Goal: Transaction & Acquisition: Purchase product/service

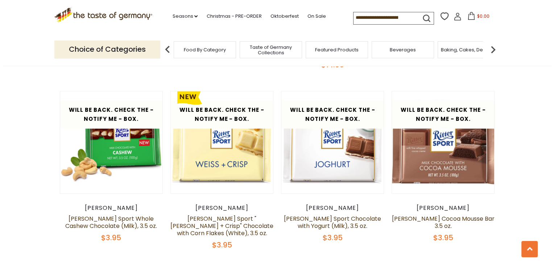
scroll to position [1485, 0]
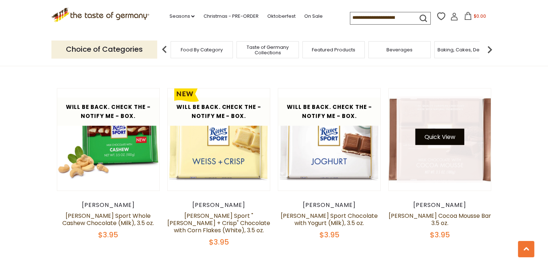
click at [439, 129] on button "Quick View" at bounding box center [439, 137] width 49 height 16
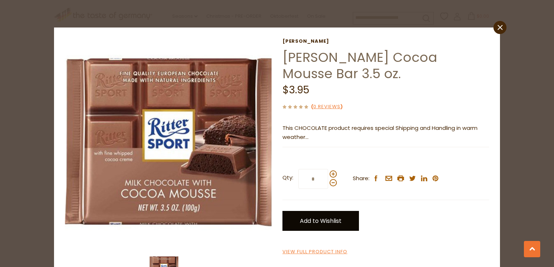
click at [319, 211] on link "Add to Wishlist" at bounding box center [320, 221] width 76 height 20
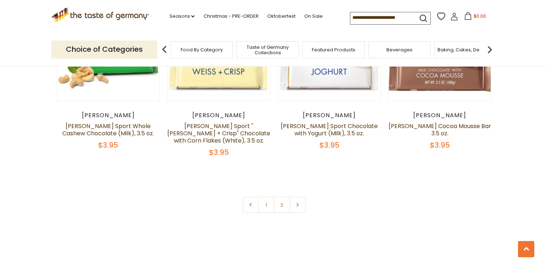
scroll to position [1594, 0]
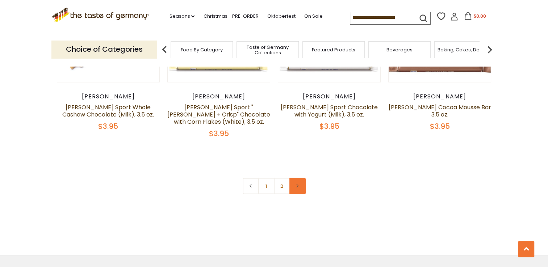
click at [293, 178] on link at bounding box center [297, 186] width 16 height 16
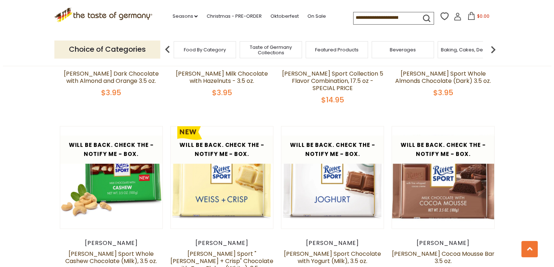
scroll to position [1449, 0]
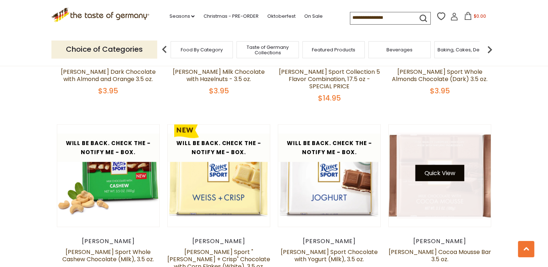
click at [440, 165] on button "Quick View" at bounding box center [439, 173] width 49 height 16
